Goal: Information Seeking & Learning: Check status

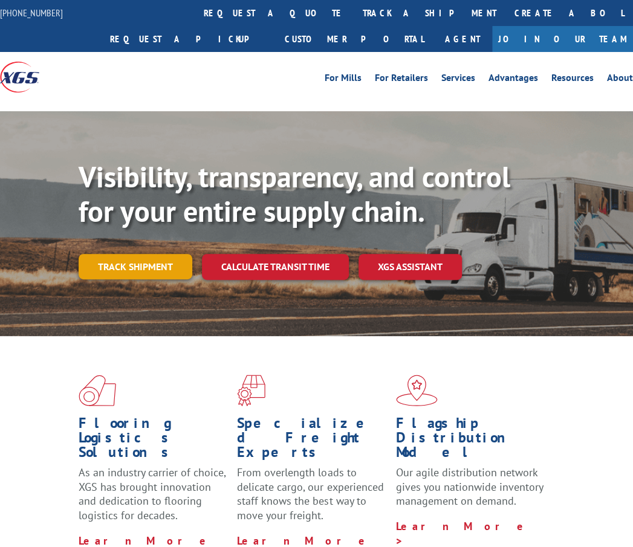
click at [166, 262] on link "Track shipment" at bounding box center [136, 266] width 114 height 25
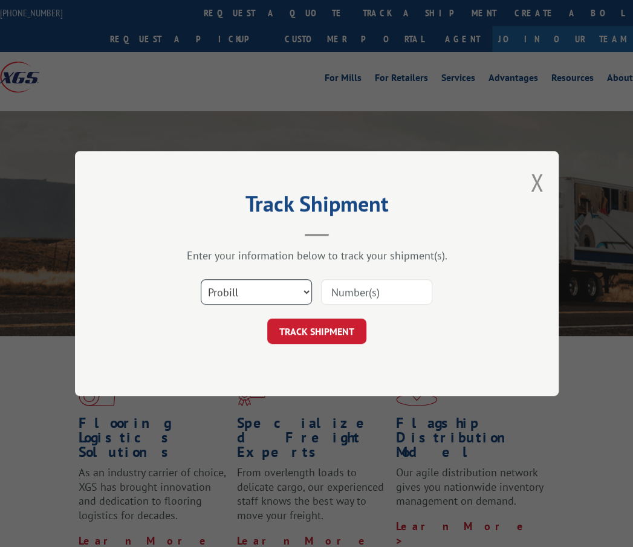
click at [210, 298] on select "Select category... Probill BOL PO" at bounding box center [256, 291] width 111 height 25
click at [201, 279] on select "Select category... Probill BOL PO" at bounding box center [256, 291] width 111 height 25
drag, startPoint x: 251, startPoint y: 284, endPoint x: 245, endPoint y: 291, distance: 9.8
click at [251, 284] on select "Select category... Probill BOL PO" at bounding box center [256, 291] width 111 height 25
select select "bol"
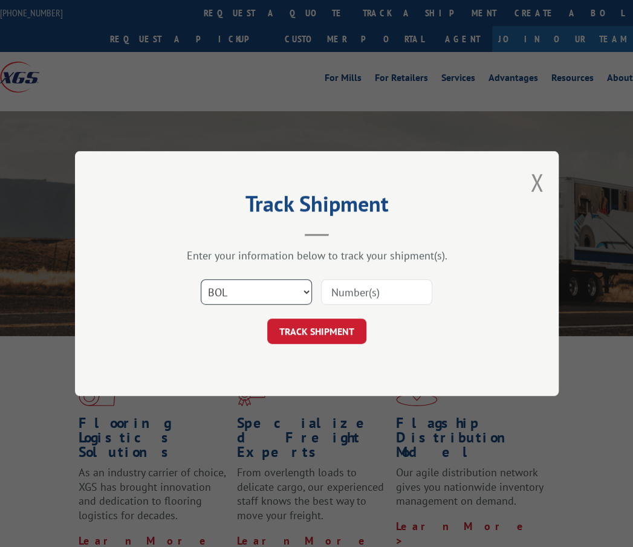
click at [201, 279] on select "Select category... Probill BOL PO" at bounding box center [256, 291] width 111 height 25
click at [342, 285] on input at bounding box center [376, 291] width 111 height 25
type input "3395305"
click button "TRACK SHIPMENT" at bounding box center [316, 331] width 99 height 25
